Goal: Find specific page/section: Find specific page/section

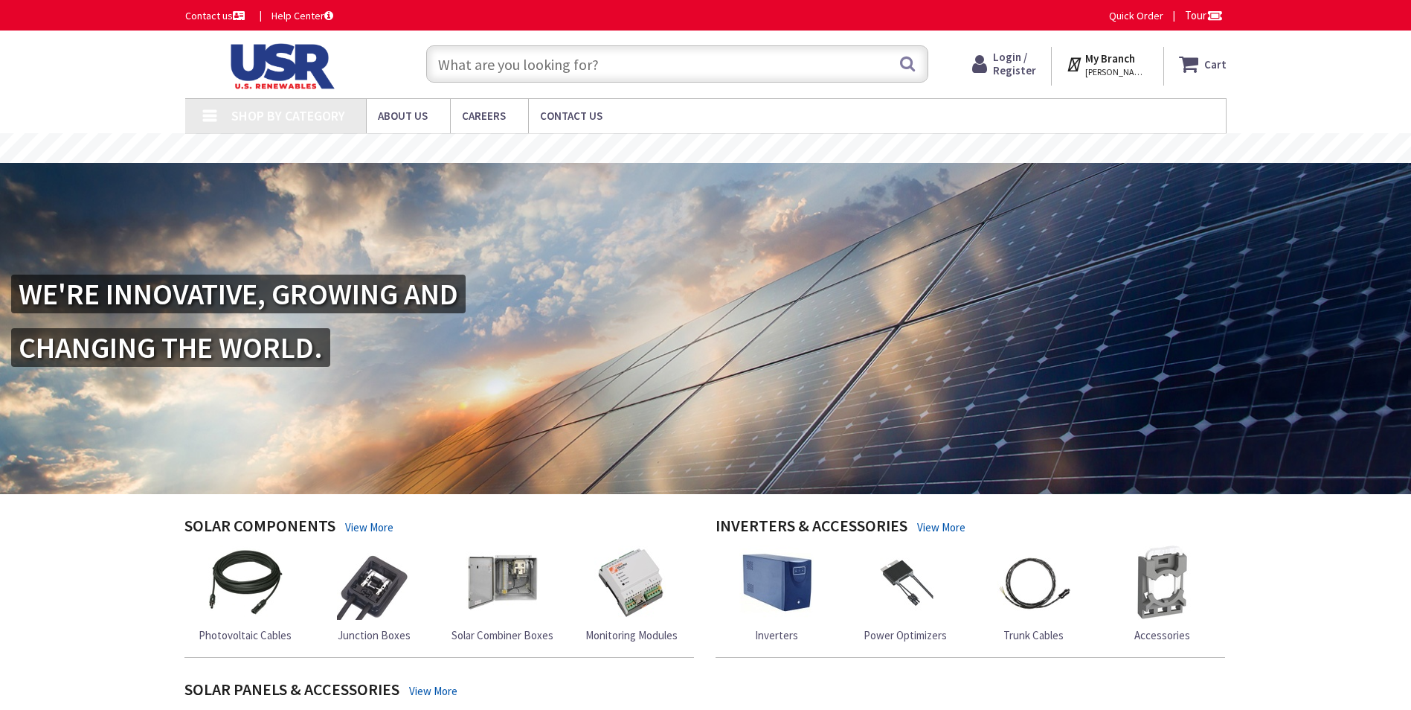
type input "[PERSON_NAME][GEOGRAPHIC_DATA], [GEOGRAPHIC_DATA]"
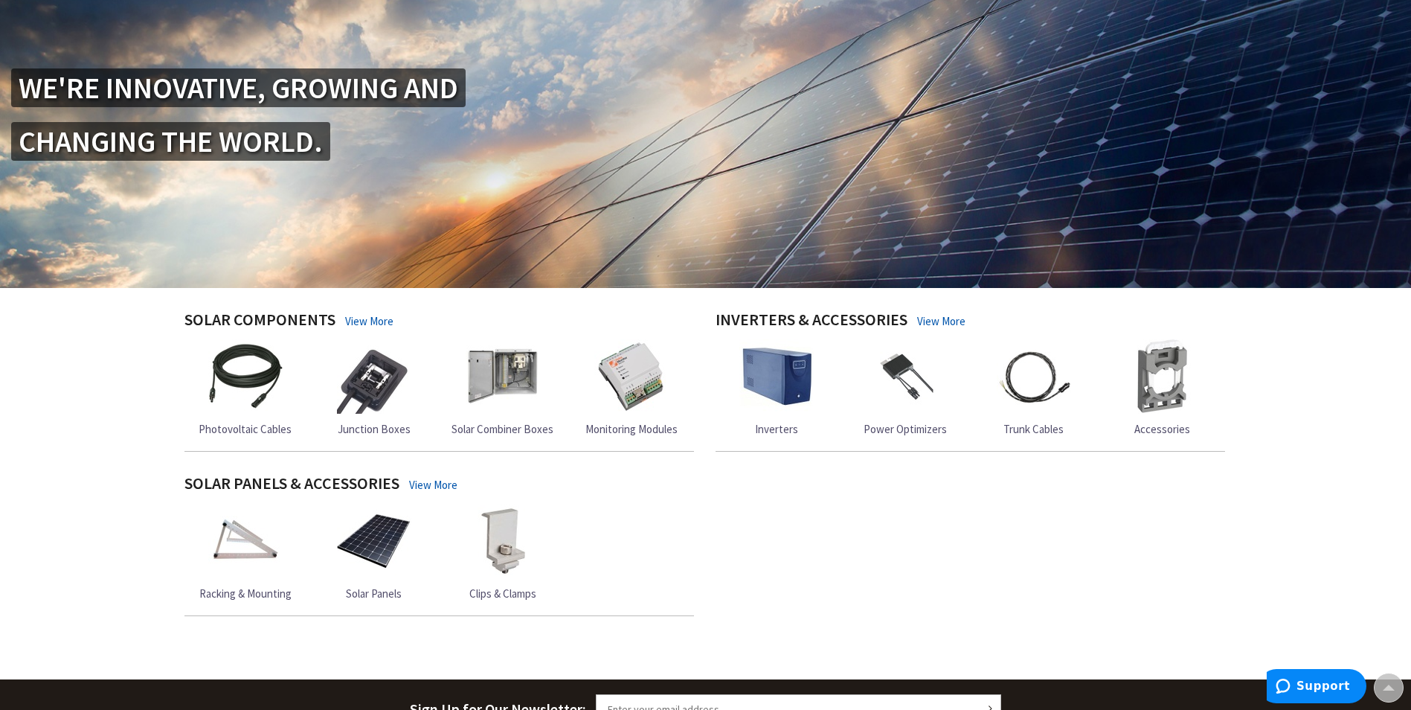
scroll to position [135, 0]
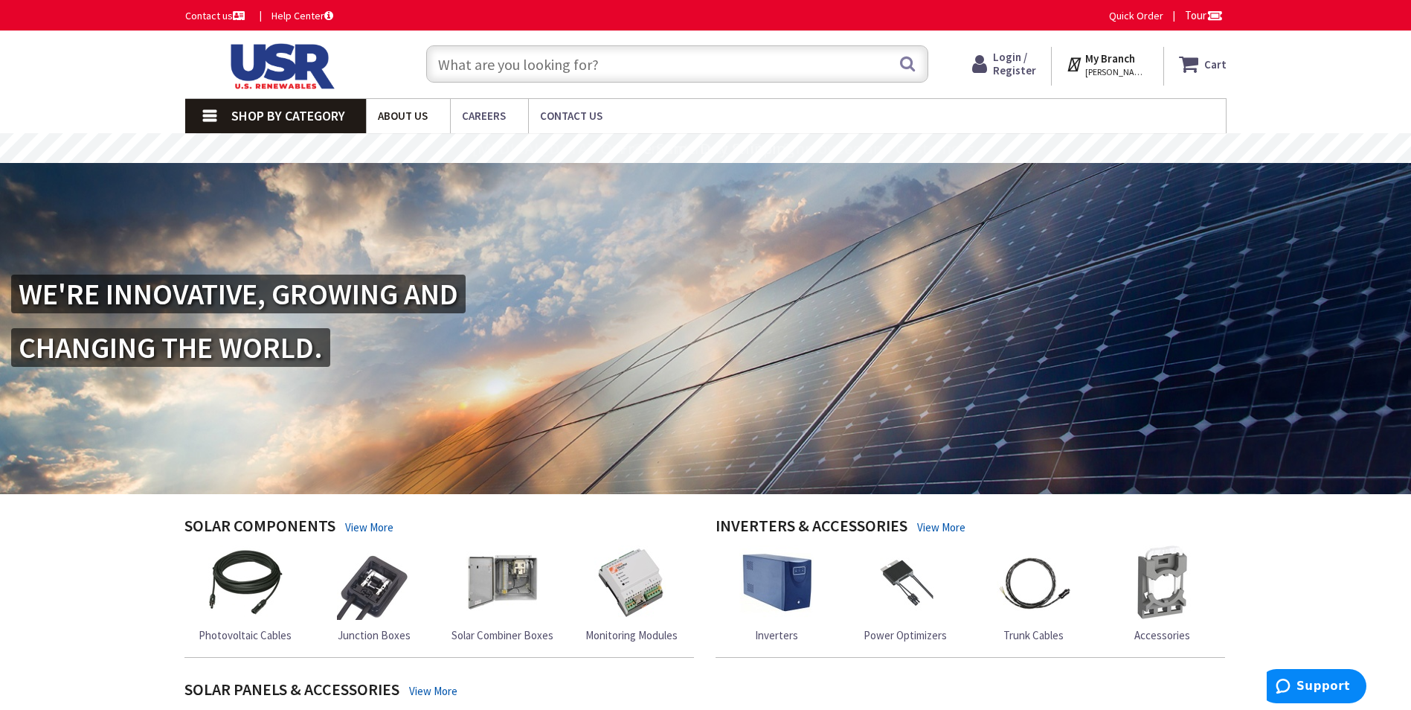
click at [421, 117] on span "About Us" at bounding box center [403, 116] width 50 height 14
click at [420, 117] on span "About Us" at bounding box center [403, 116] width 50 height 14
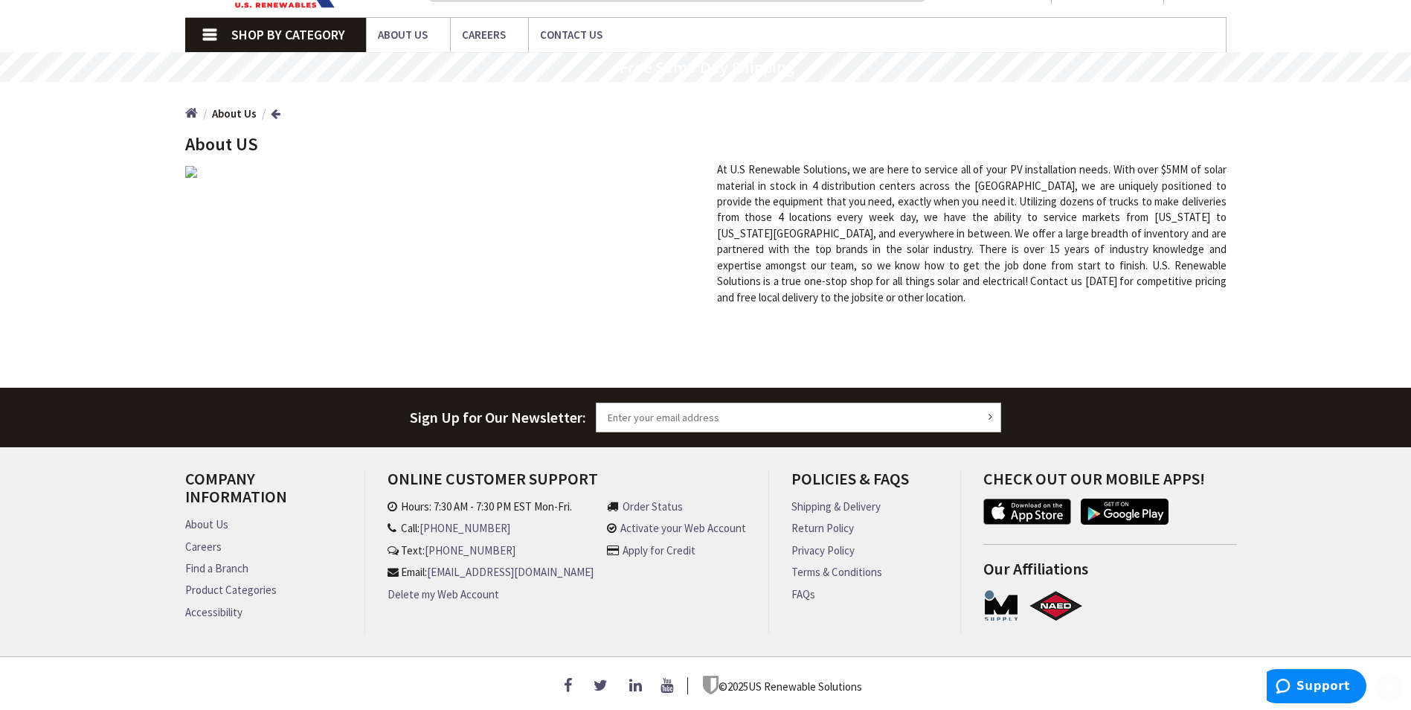
scroll to position [90, 0]
click at [209, 560] on link "Find a Branch" at bounding box center [216, 568] width 63 height 16
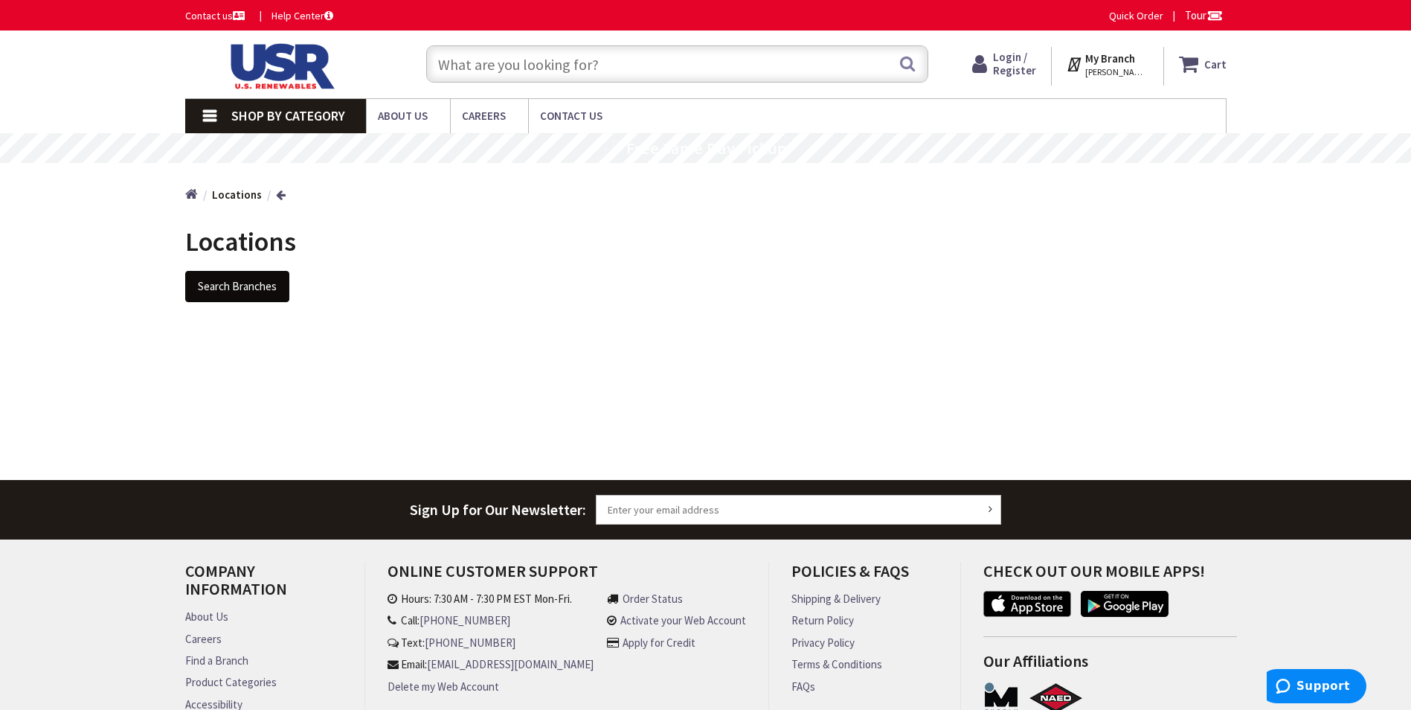
click at [245, 288] on button "Search Branches" at bounding box center [237, 286] width 104 height 31
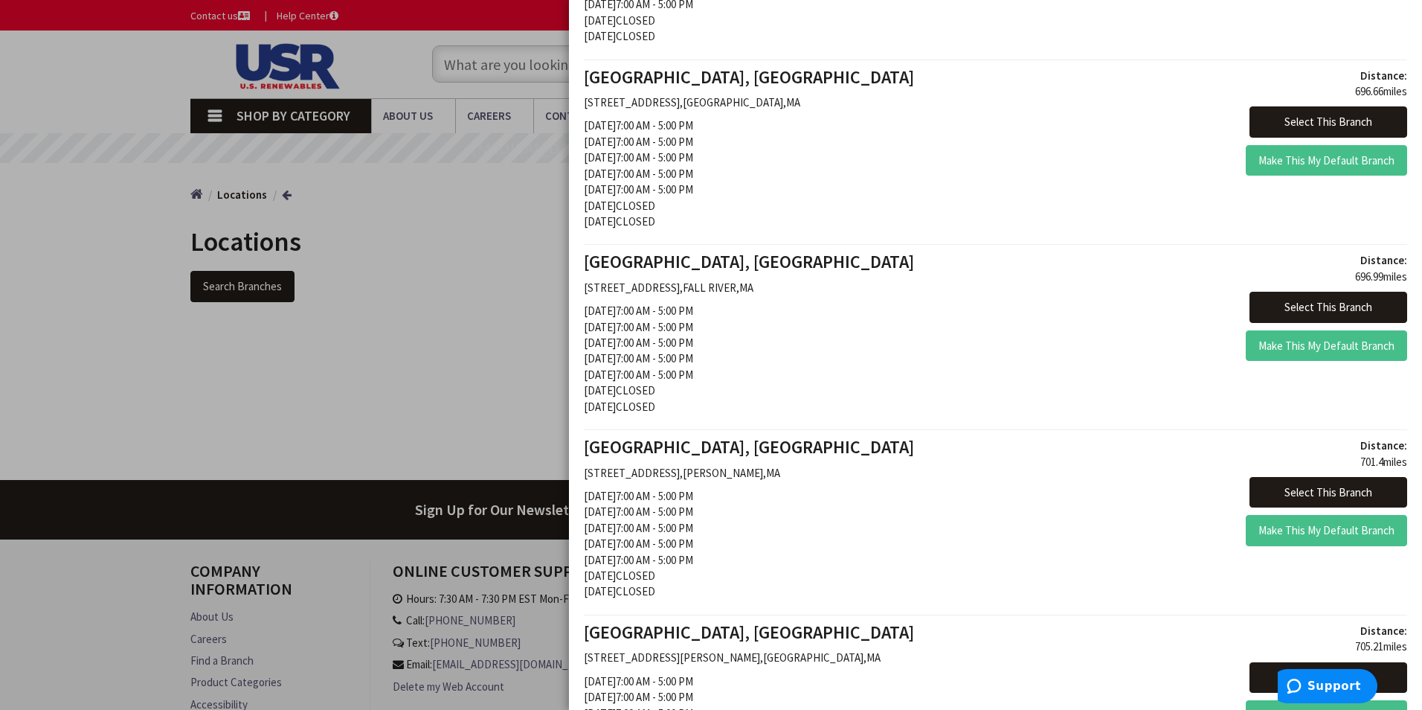
scroll to position [164, 0]
